Goal: Task Accomplishment & Management: Complete application form

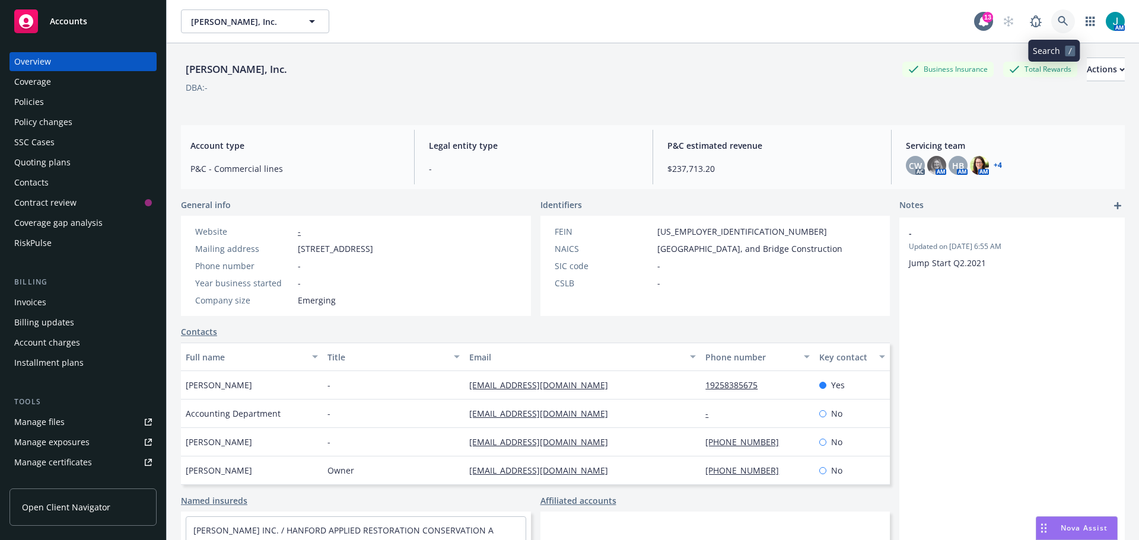
click at [1058, 17] on icon at bounding box center [1063, 21] width 10 height 10
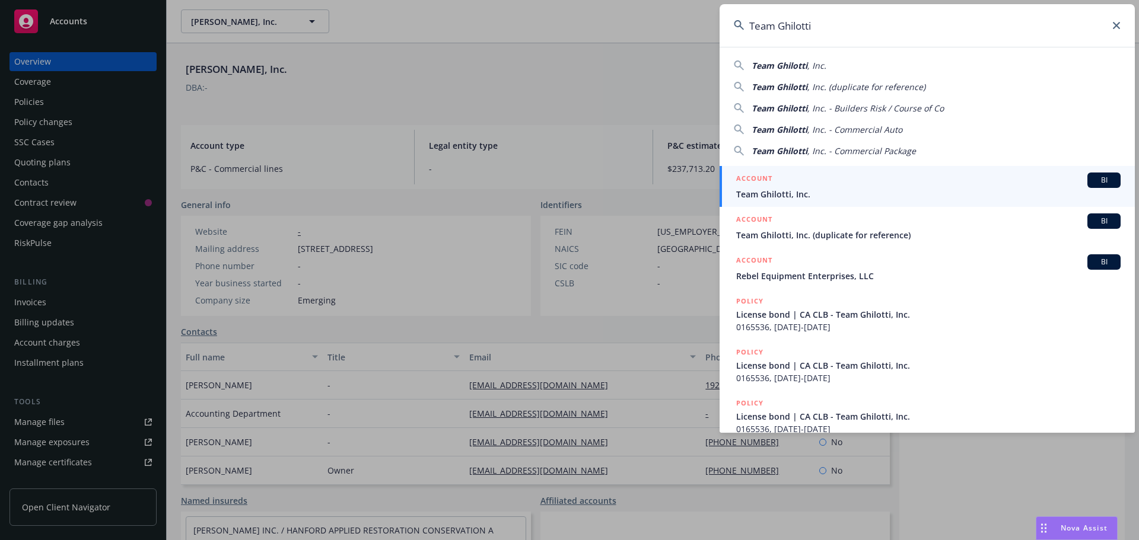
type input "Team Ghilotti"
click at [1092, 182] on span "BI" at bounding box center [1104, 180] width 24 height 11
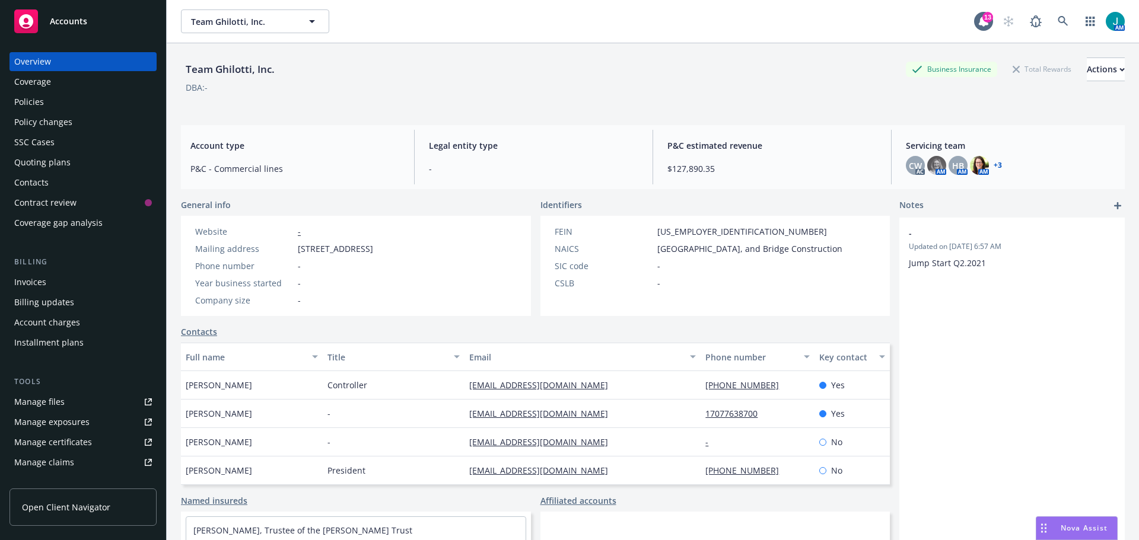
click at [56, 403] on div "Manage files" at bounding box center [39, 402] width 50 height 19
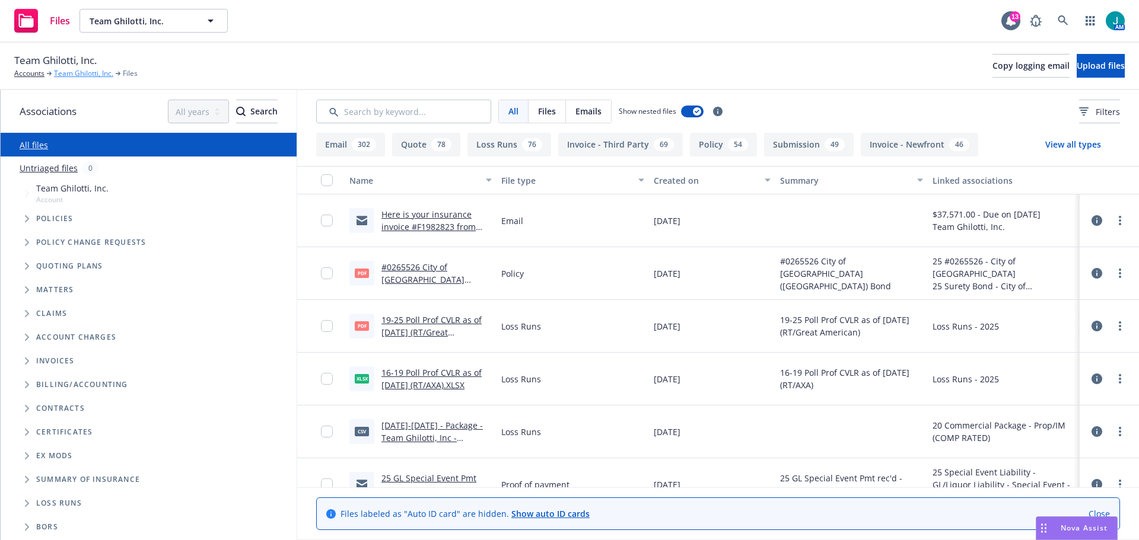
click at [93, 75] on link "Team Ghilotti, Inc." at bounding box center [83, 73] width 59 height 11
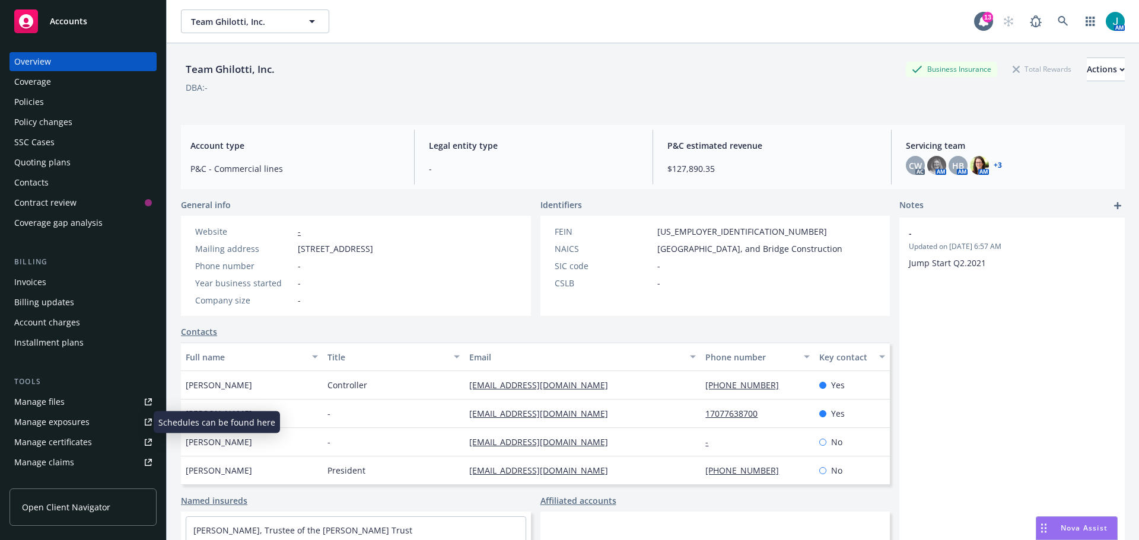
click at [66, 422] on div "Manage exposures" at bounding box center [51, 422] width 75 height 19
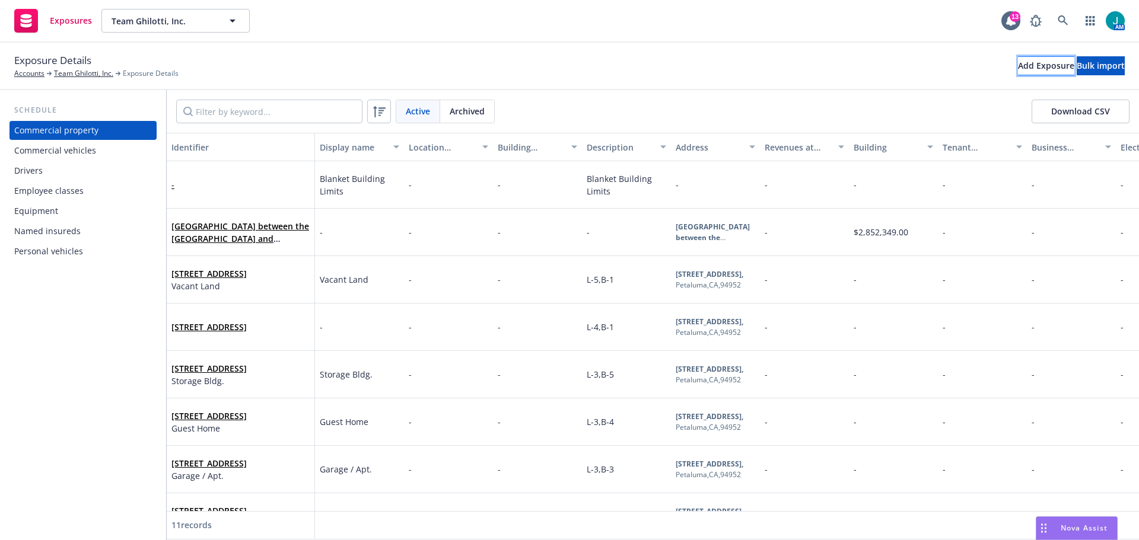
click at [1018, 69] on div "Add Exposure" at bounding box center [1046, 66] width 56 height 18
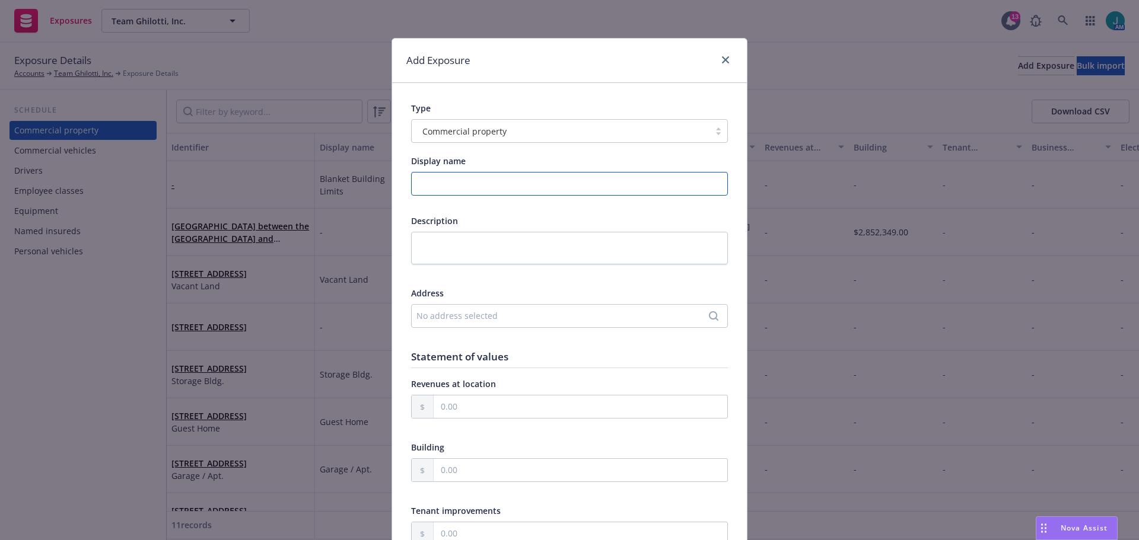
click at [447, 184] on input "Display name" at bounding box center [569, 184] width 317 height 24
type input "Jimmy Allen"
drag, startPoint x: 718, startPoint y: 51, endPoint x: 727, endPoint y: 63, distance: 15.2
click at [726, 63] on div "Add Exposure" at bounding box center [569, 61] width 355 height 44
click at [727, 62] on link "close" at bounding box center [725, 60] width 14 height 14
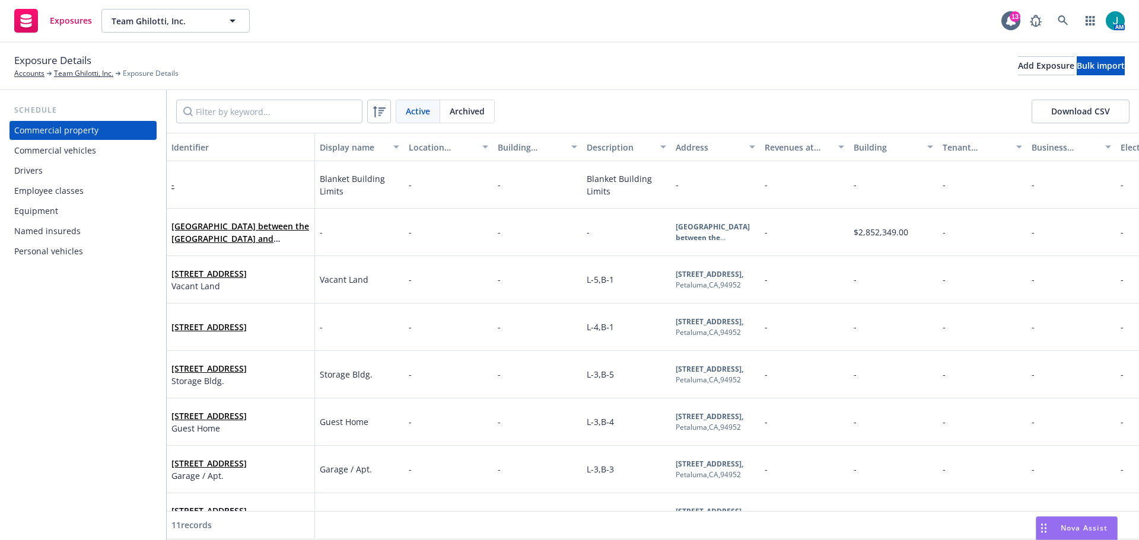
click at [37, 173] on div "Drivers" at bounding box center [28, 170] width 28 height 19
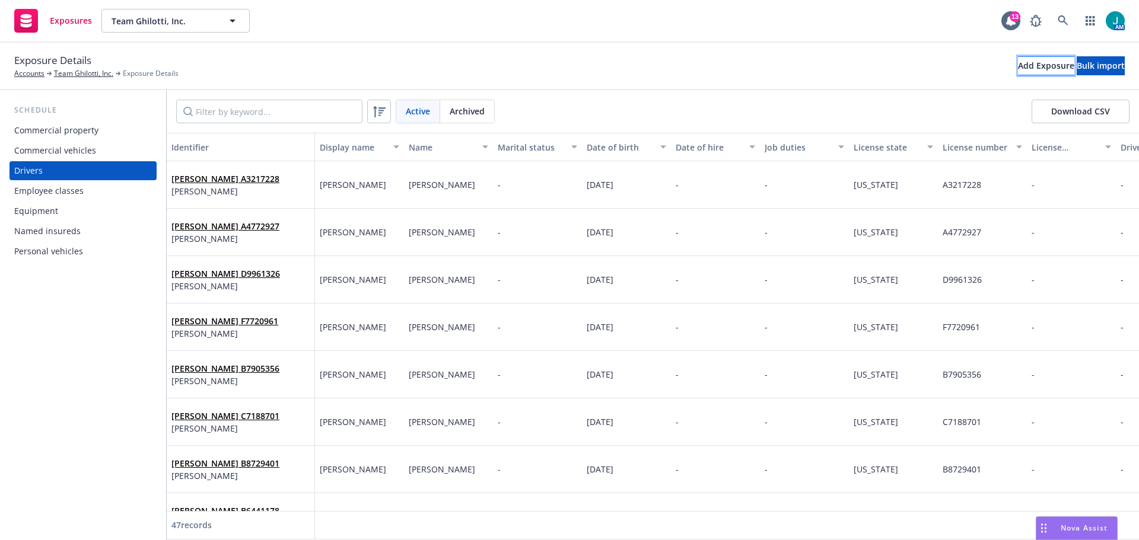
click at [1018, 65] on div "Add Exposure" at bounding box center [1046, 66] width 56 height 18
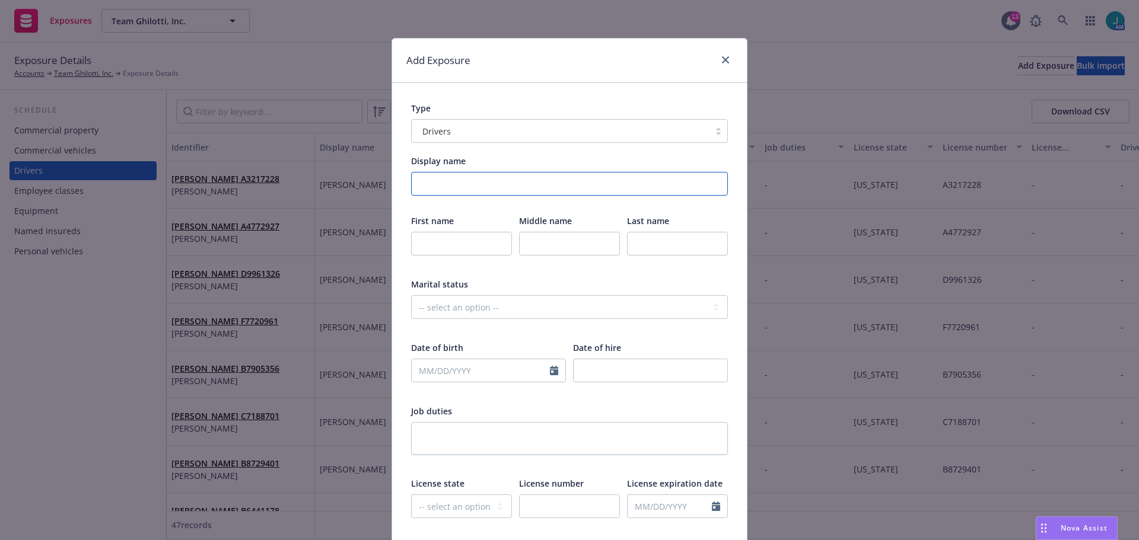
drag, startPoint x: 474, startPoint y: 186, endPoint x: 539, endPoint y: 210, distance: 69.4
click at [483, 189] on input "Display name" at bounding box center [569, 184] width 317 height 24
type input "Jimmy Allen"
type input "Jimmy"
type input "Allen"
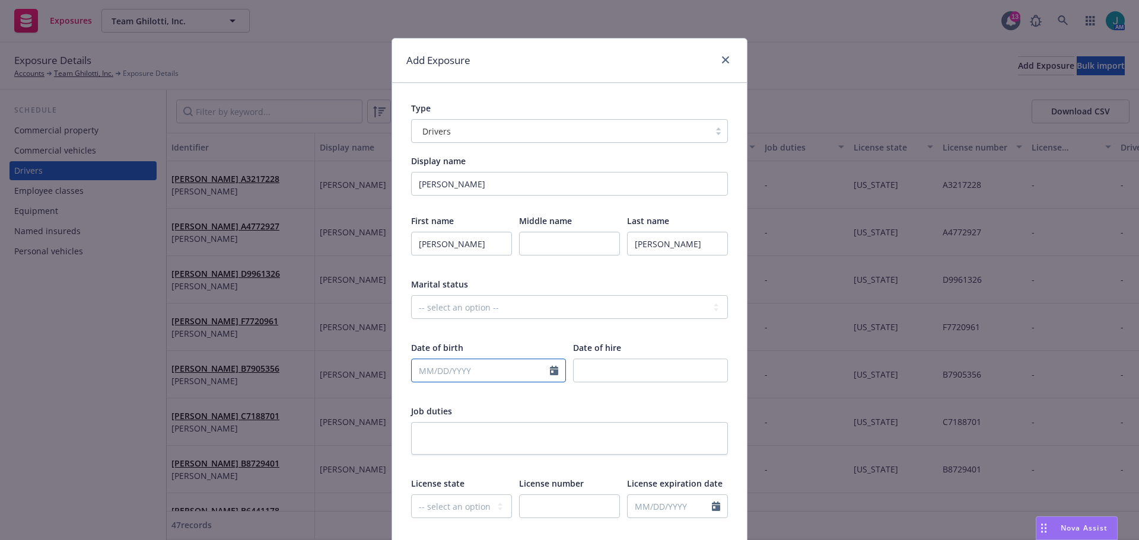
select select "8"
click at [443, 371] on input "text" at bounding box center [481, 370] width 138 height 23
type input "12/30/1987"
click at [457, 504] on select "-- select an option -- Alaska Alabama Arkansas American Samoa Arizona Californi…" at bounding box center [461, 507] width 101 height 24
select select "CA"
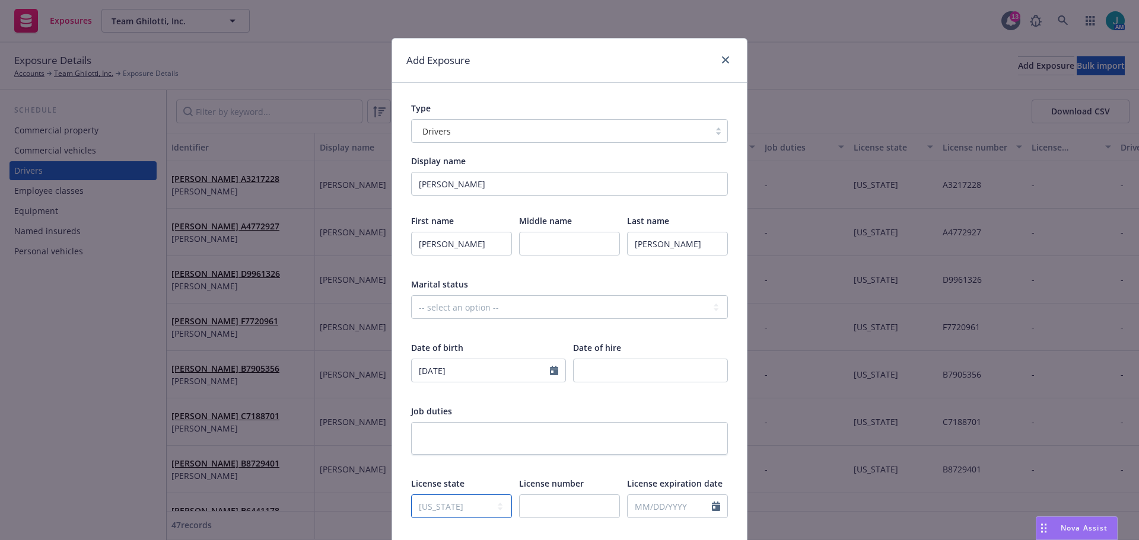
click at [411, 495] on select "-- select an option -- Alaska Alabama Arkansas American Samoa Arizona Californi…" at bounding box center [461, 507] width 101 height 24
click at [564, 506] on input "text" at bounding box center [569, 507] width 101 height 24
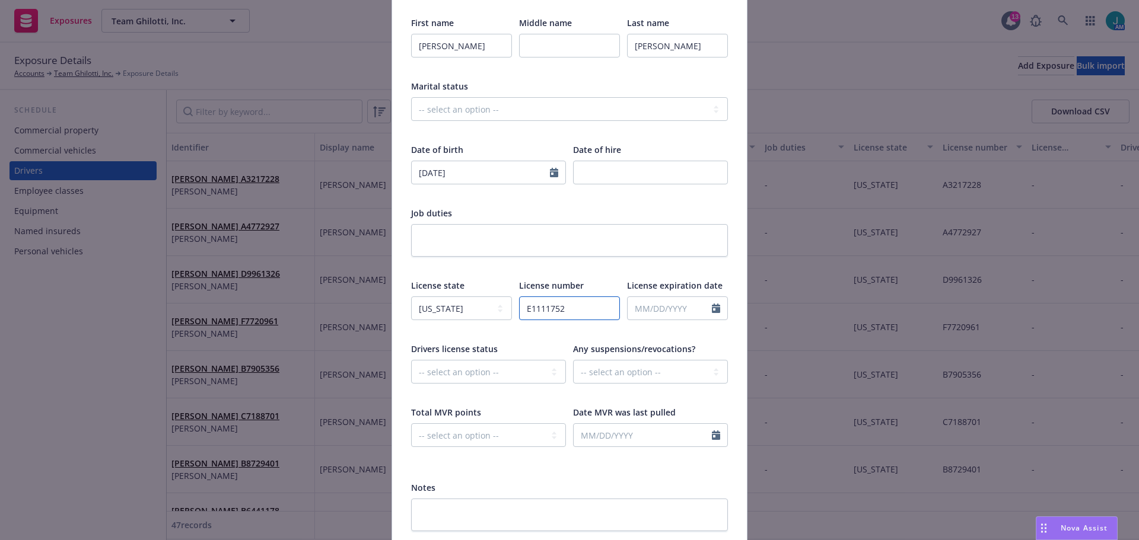
scroll to position [289, 0]
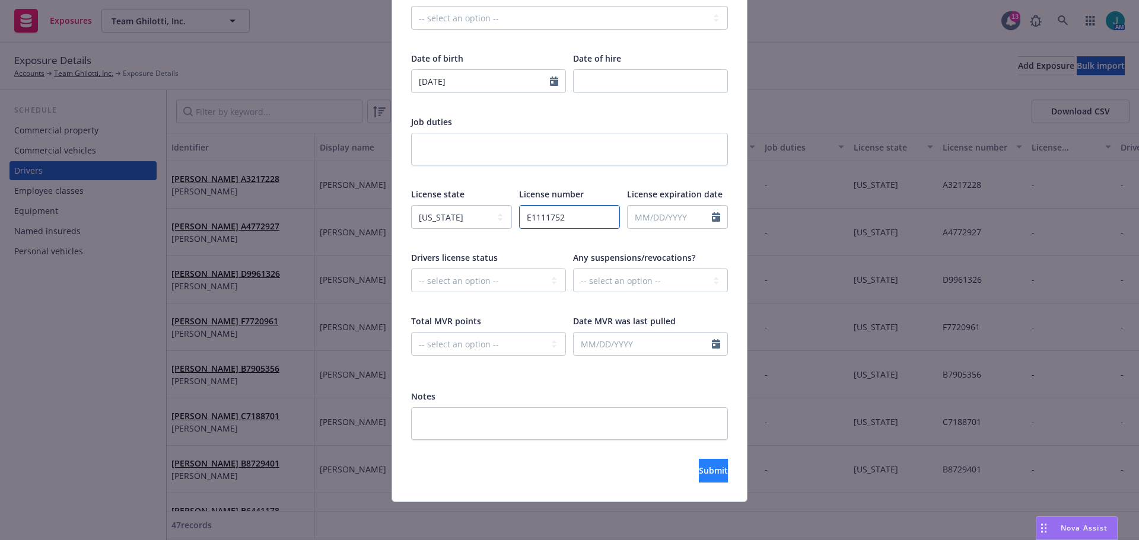
type input "E1111752"
click at [699, 468] on span "Submit" at bounding box center [713, 470] width 29 height 11
